Goal: Find specific page/section: Find specific page/section

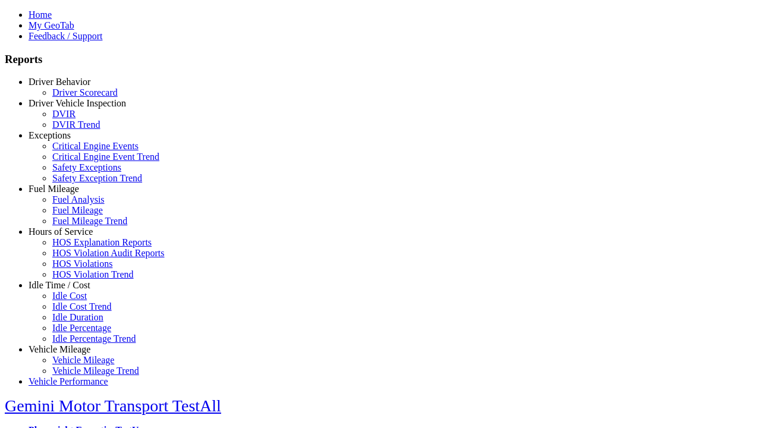
click at [68, 108] on link "Driver Vehicle Inspection" at bounding box center [78, 103] width 98 height 10
click at [76, 119] on link "DVIR" at bounding box center [63, 114] width 23 height 10
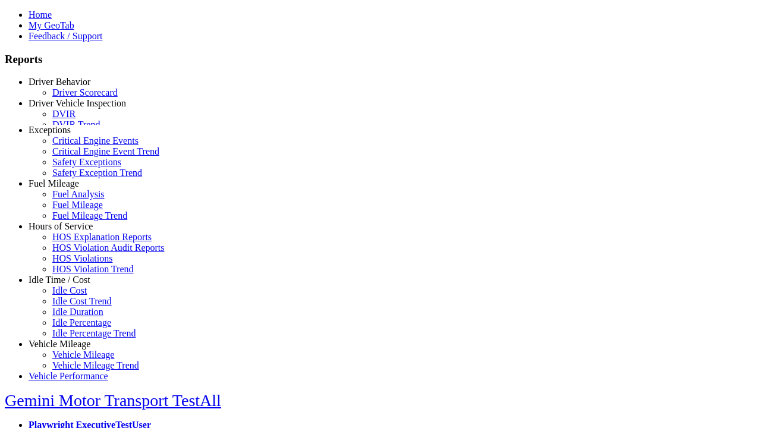
scroll to position [4, 0]
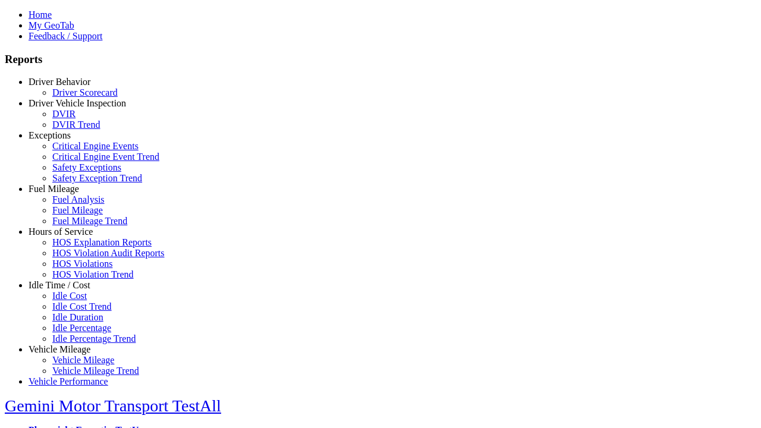
select select "**********"
